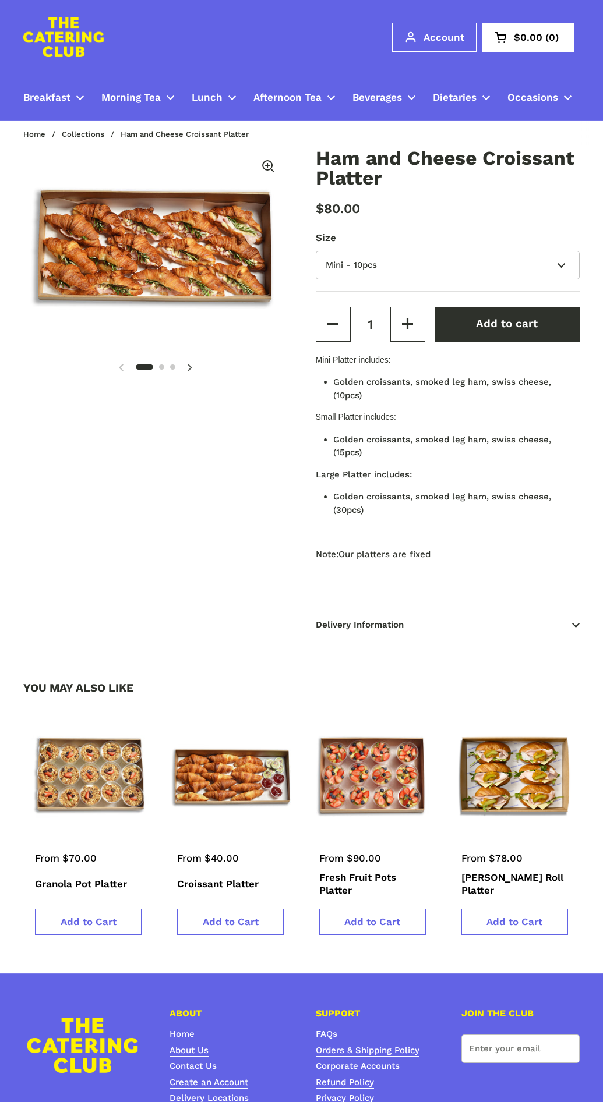
scroll to position [236, 0]
